Goal: Information Seeking & Learning: Learn about a topic

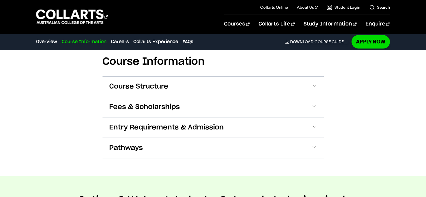
scroll to position [522, 0]
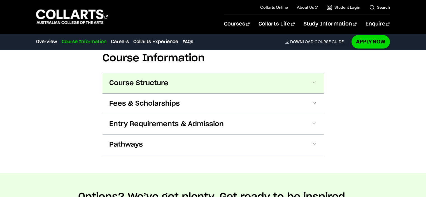
click at [178, 73] on button "Course Structure" at bounding box center [212, 83] width 221 height 20
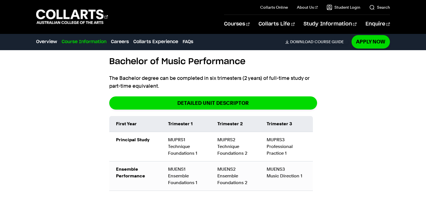
scroll to position [568, 0]
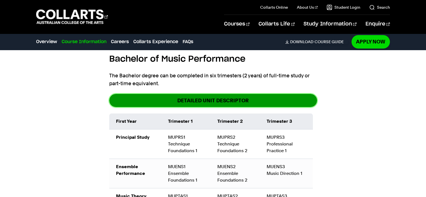
click at [188, 94] on link "DETAILED UNIT DESCRIPTOR" at bounding box center [213, 100] width 208 height 13
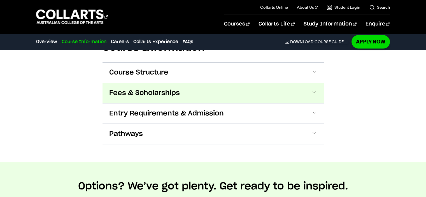
click at [149, 83] on button "Fees & Scholarships" at bounding box center [212, 93] width 221 height 20
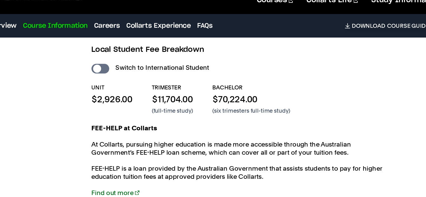
scroll to position [591, 0]
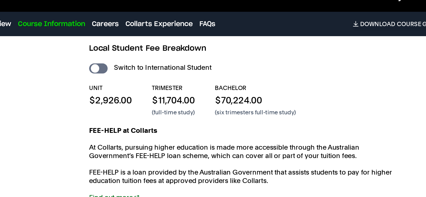
click at [149, 81] on div "UNIT $2,926.00 TRIMESTER $11,704.00 (full-time study) BACHELOR $70,224.00 (six …" at bounding box center [213, 92] width 208 height 22
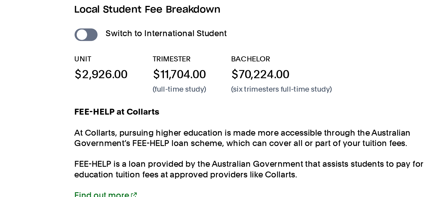
scroll to position [554, 0]
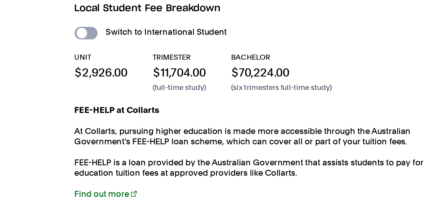
click at [116, 104] on div "Switch to International Student" at bounding box center [213, 108] width 208 height 8
click at [118, 106] on input "International Student" at bounding box center [115, 109] width 12 height 7
checkbox input "true"
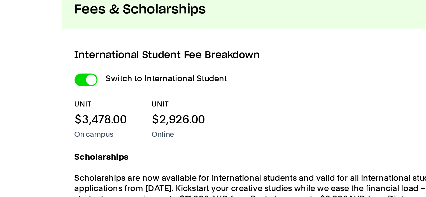
scroll to position [547, 0]
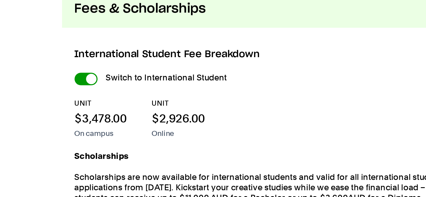
click at [116, 118] on input "International Student" at bounding box center [115, 121] width 12 height 7
checkbox input "false"
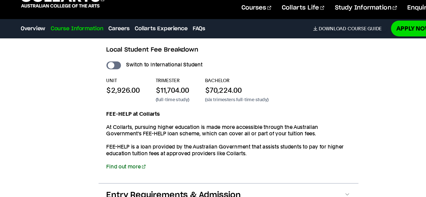
scroll to position [590, 0]
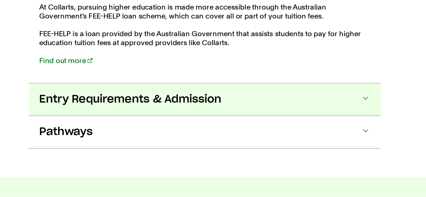
click at [160, 131] on span "Entry Requirements & Admission" at bounding box center [166, 135] width 114 height 9
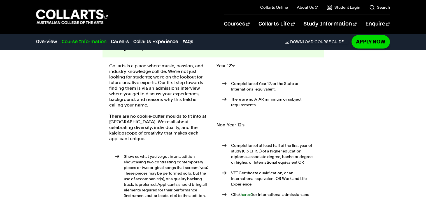
scroll to position [726, 0]
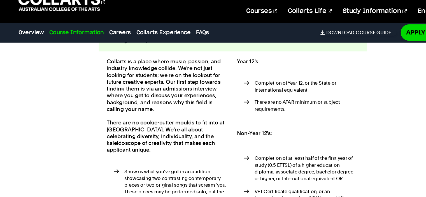
click at [120, 86] on p "Collarts is a place where music, passion, and industry knowledge collide. We're…" at bounding box center [159, 85] width 100 height 45
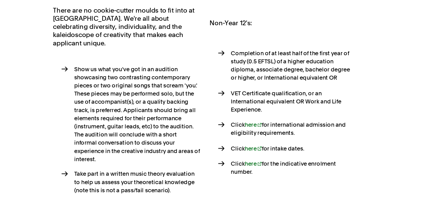
scroll to position [783, 0]
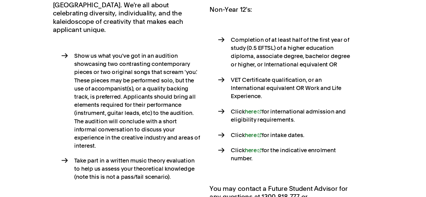
click at [184, 99] on li "Show us what you've got in an audition showcasing two contrasting contemporary …" at bounding box center [162, 130] width 95 height 67
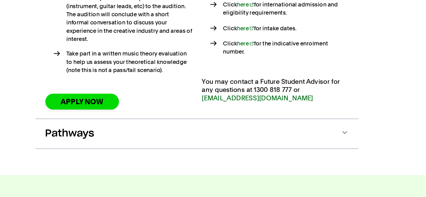
scroll to position [869, 0]
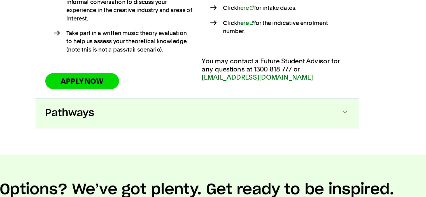
click at [114, 135] on span "Pathways" at bounding box center [126, 139] width 34 height 9
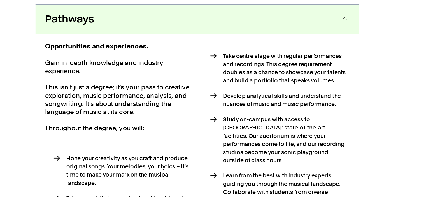
click at [114, 122] on div "Pathways Opportunities and experiences. Gain in-depth knowledge and industry ex…" at bounding box center [212, 168] width 221 height 207
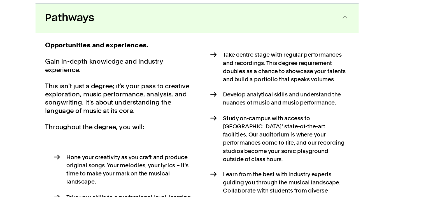
click at [107, 129] on div "Opportunities and experiences. Gain in-depth knowledge and industry experience.…" at bounding box center [212, 178] width 221 height 187
click at [323, 94] on div "Opportunities and experiences. Gain in-depth knowledge and industry experience.…" at bounding box center [212, 178] width 221 height 187
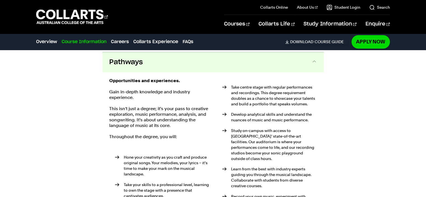
scroll to position [947, 0]
